Goal: Task Accomplishment & Management: Use online tool/utility

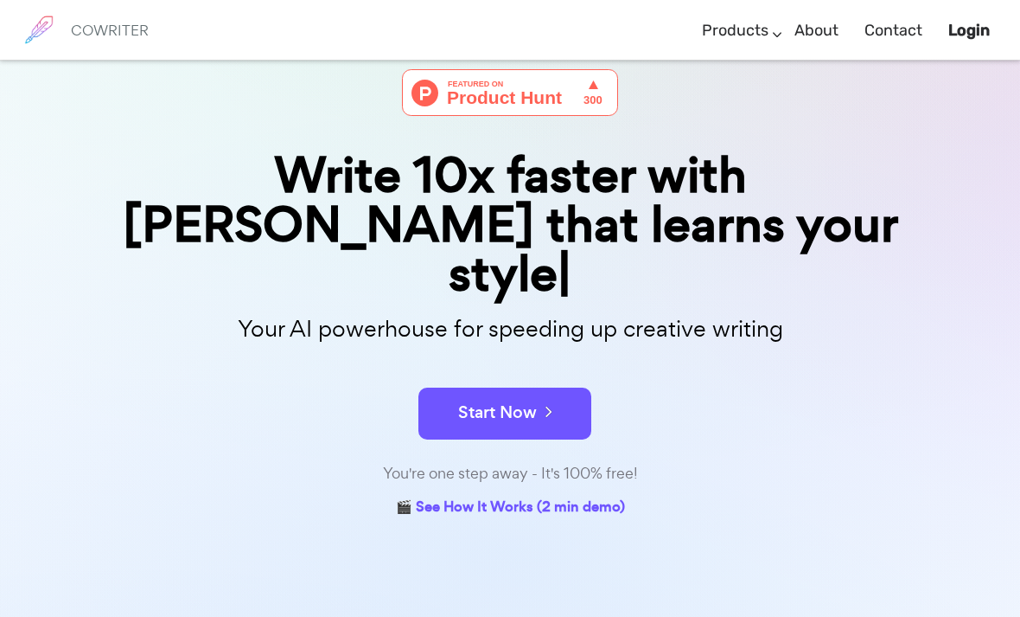
scroll to position [80, 0]
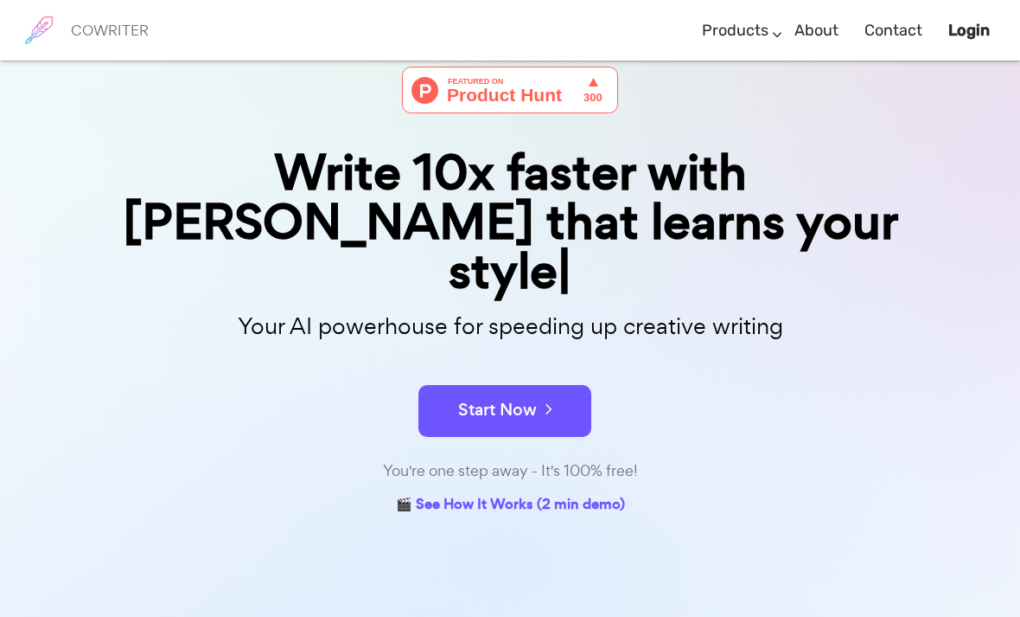
click at [535, 385] on button "Start Now" at bounding box center [505, 411] width 173 height 52
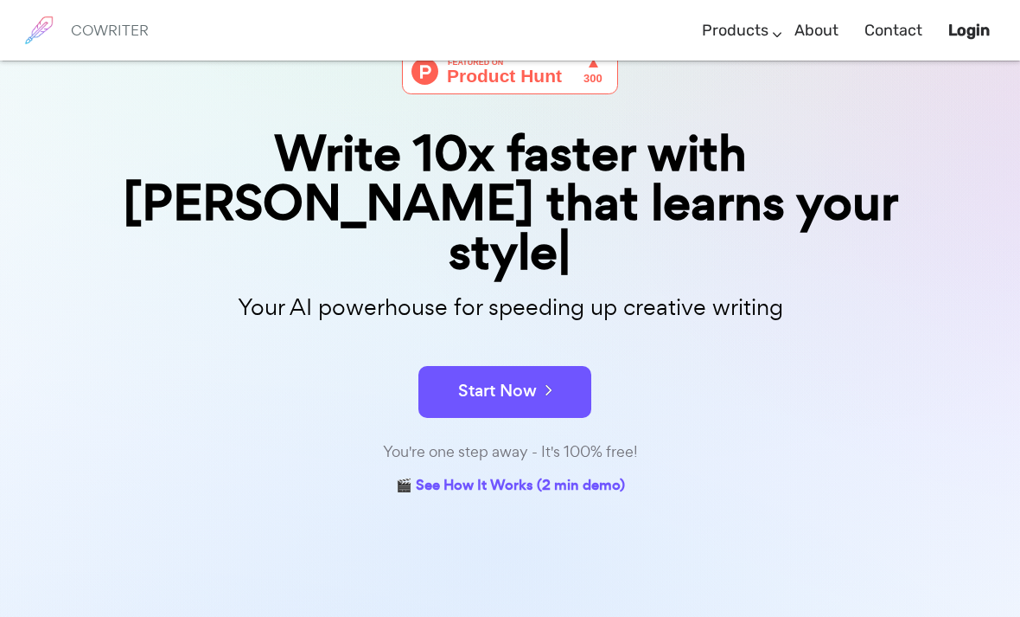
scroll to position [104, 0]
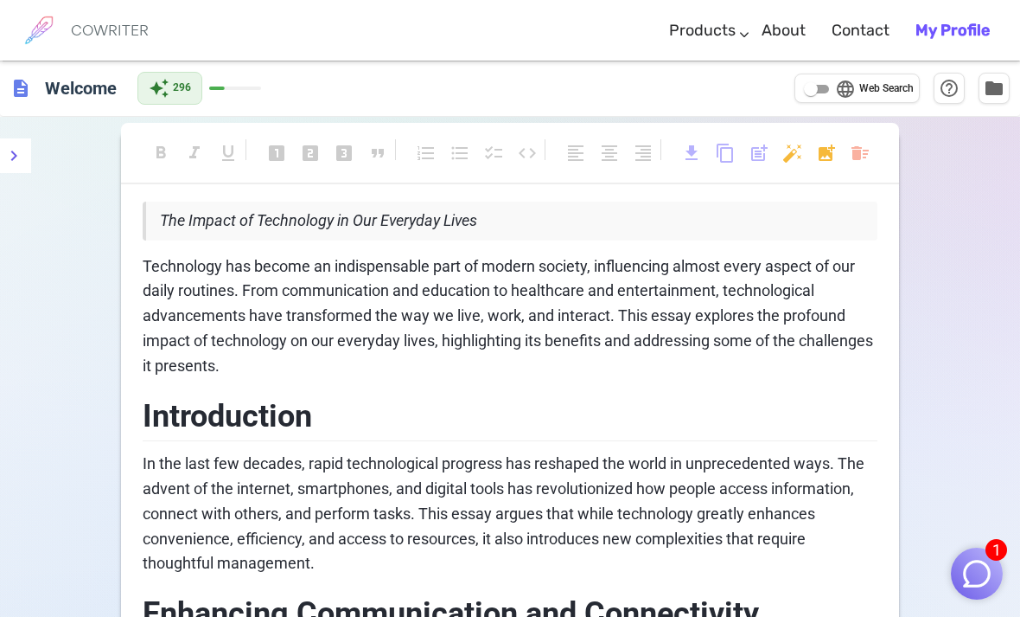
click at [10, 149] on icon "menu" at bounding box center [13, 155] width 21 height 21
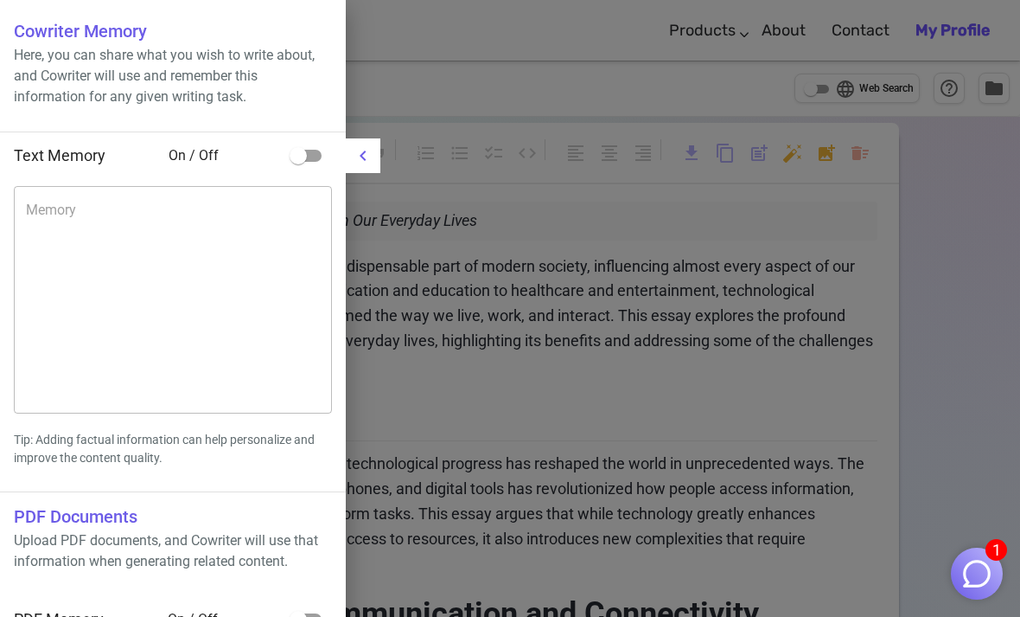
click at [368, 153] on icon "menu" at bounding box center [363, 155] width 21 height 21
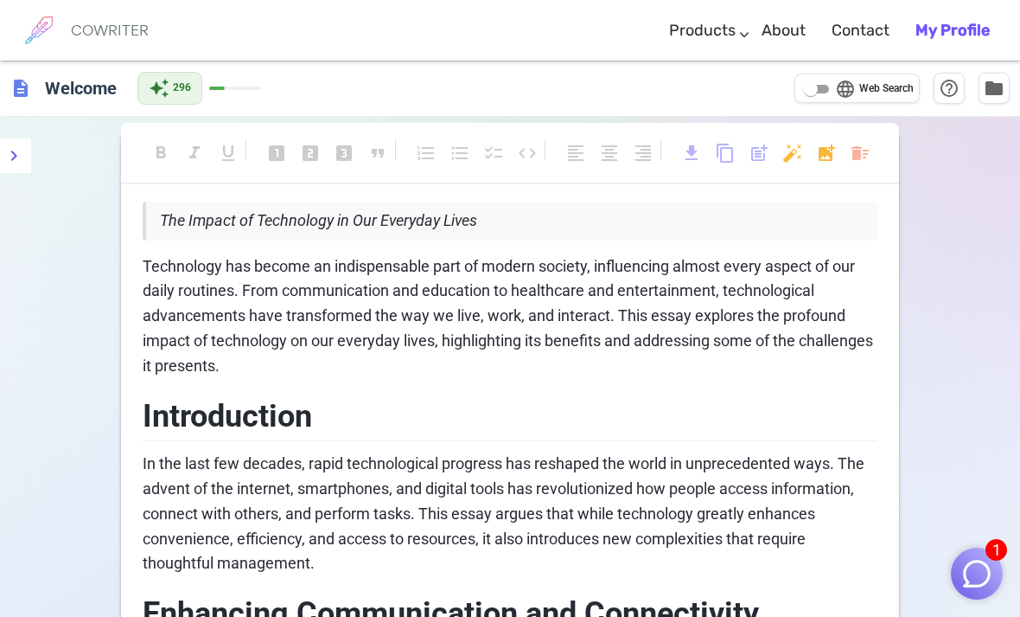
click at [24, 83] on span "description" at bounding box center [20, 88] width 21 height 21
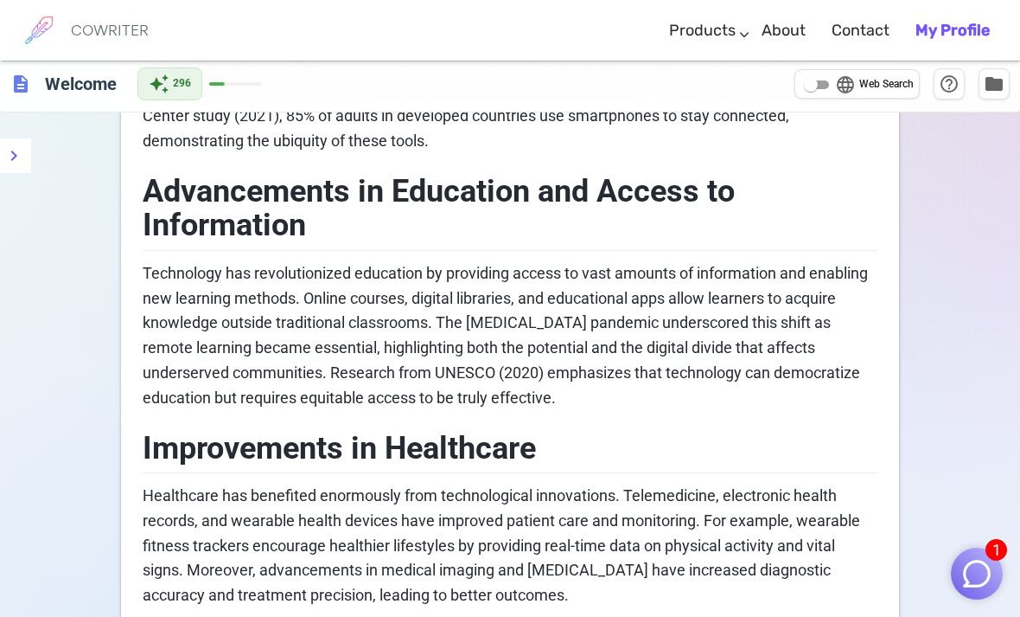
scroll to position [1145, 0]
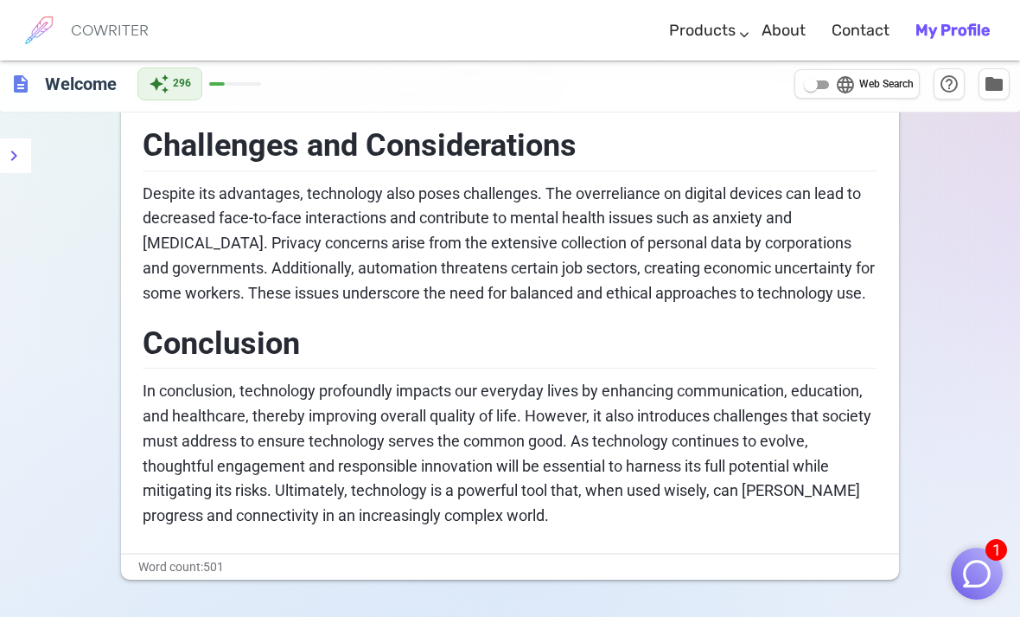
click at [979, 590] on img "button" at bounding box center [977, 573] width 33 height 33
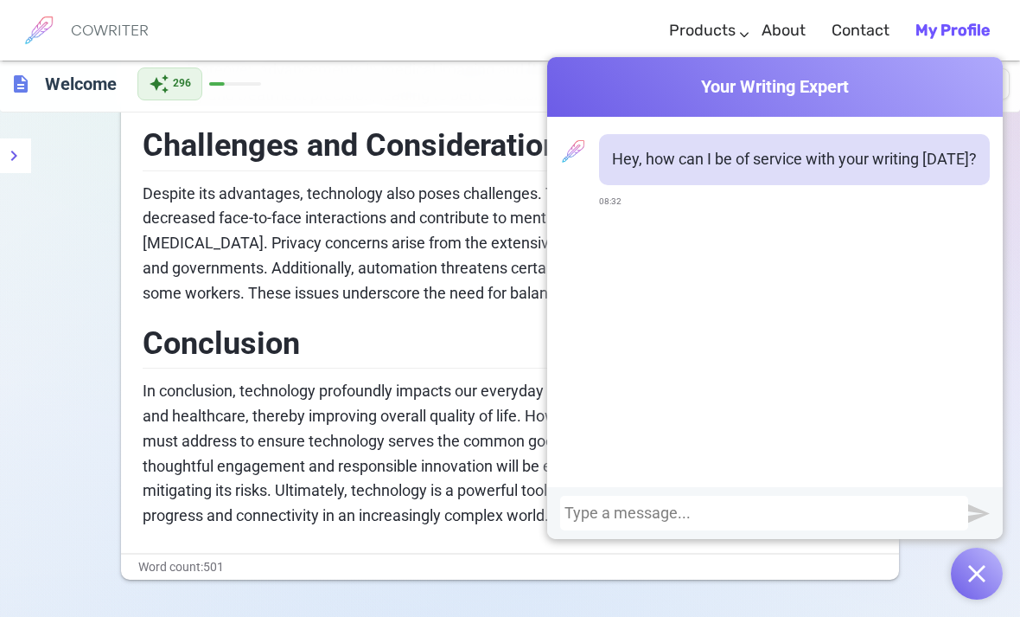
click at [976, 582] on img "button" at bounding box center [977, 573] width 17 height 17
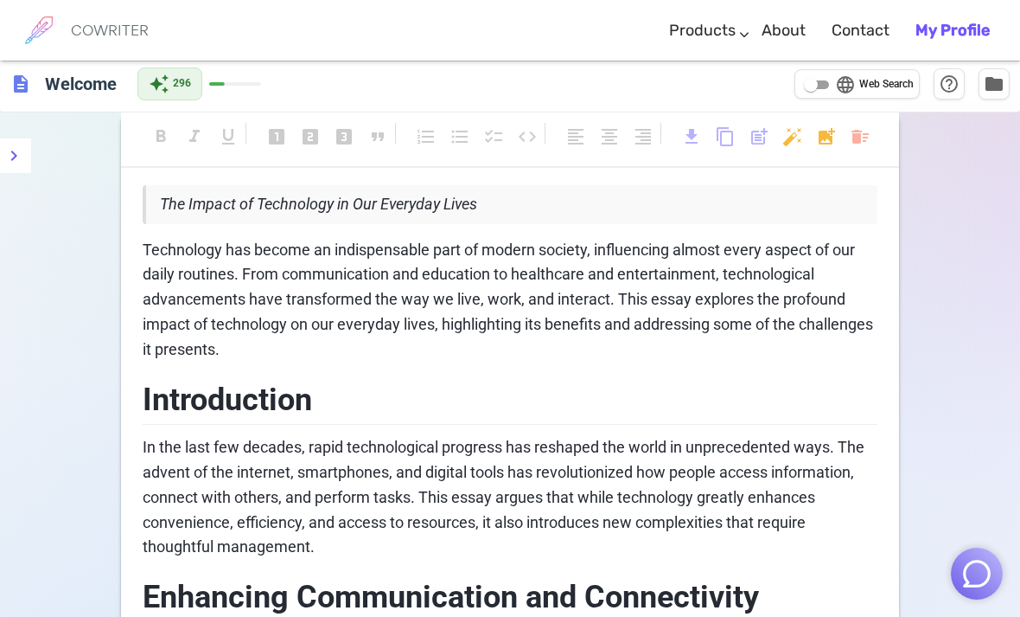
scroll to position [0, 0]
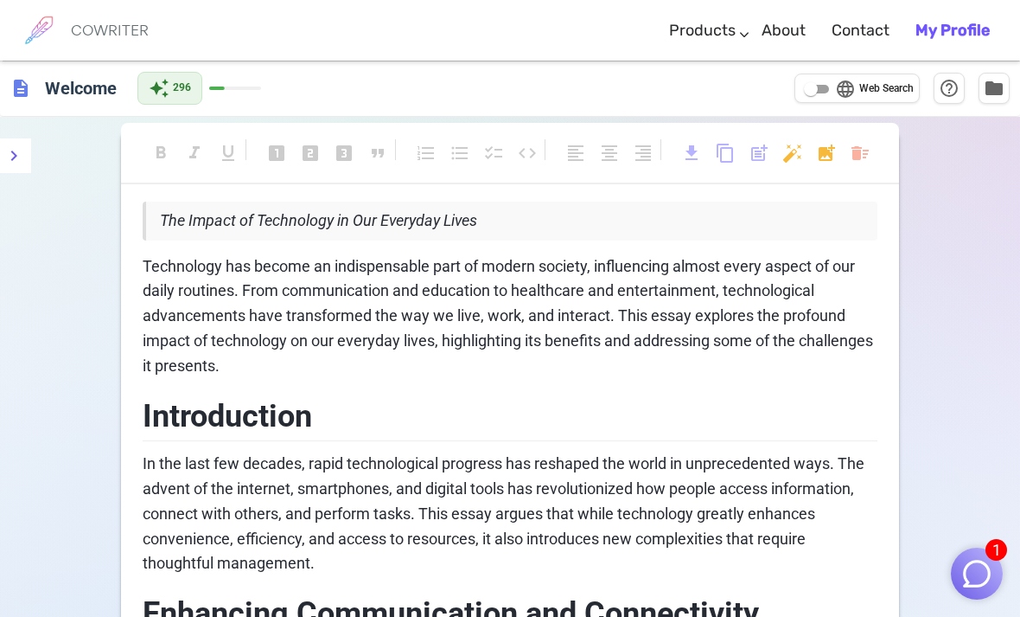
click at [26, 157] on button "menu" at bounding box center [14, 155] width 35 height 35
click at [170, 67] on div "description Welcome auto_awesome 296 language Web Search help_outline folder" at bounding box center [510, 89] width 1020 height 56
click at [28, 106] on div "description Welcome auto_awesome 296 language Web Search help_outline folder" at bounding box center [510, 89] width 1020 height 56
